Goal: Navigation & Orientation: Go to known website

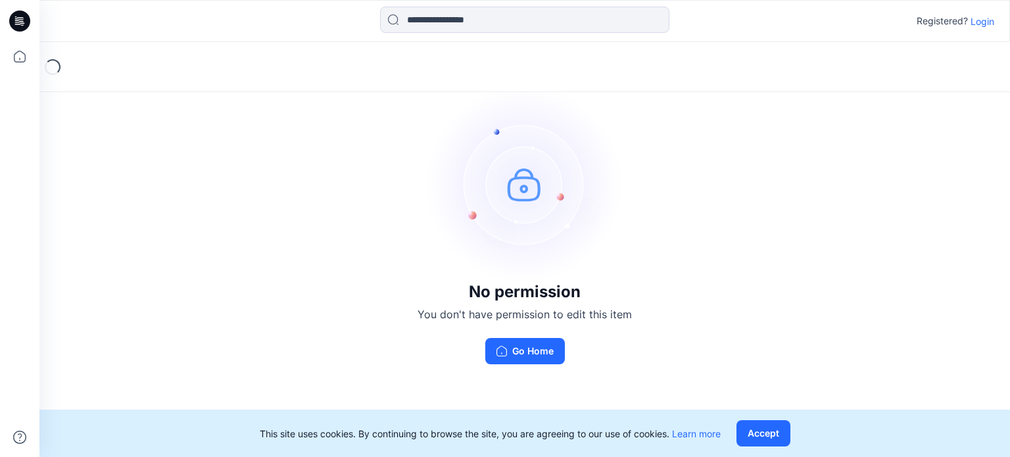
click at [987, 18] on p "Login" at bounding box center [983, 21] width 24 height 14
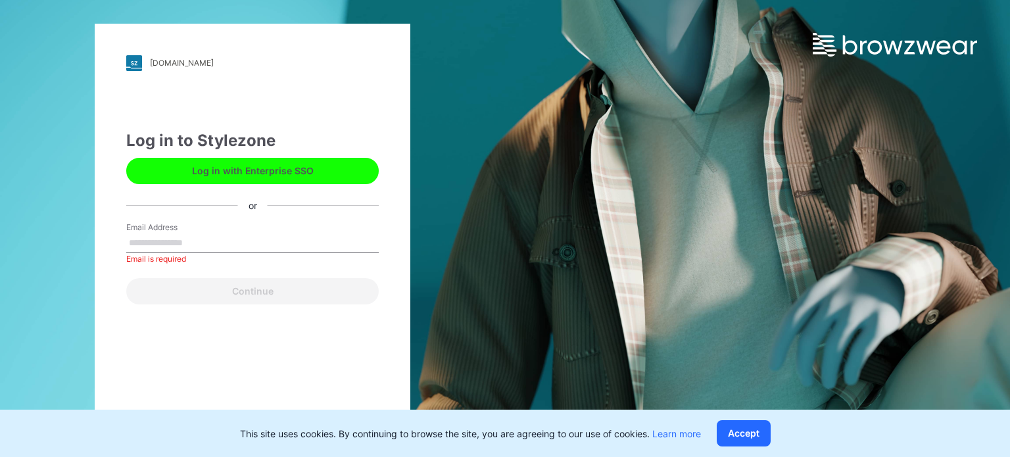
click at [232, 166] on button "Log in with Enterprise SSO" at bounding box center [252, 171] width 253 height 26
